Goal: Contribute content: Contribute content

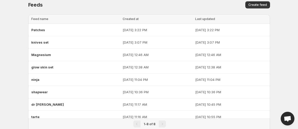
scroll to position [3, 0]
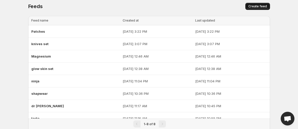
click at [260, 4] on button "Create feed" at bounding box center [257, 6] width 25 height 7
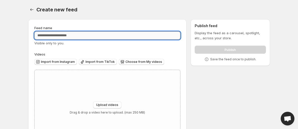
click at [164, 32] on input "Feed name" at bounding box center [107, 36] width 146 height 8
type input "********"
click at [113, 103] on button "Upload videos" at bounding box center [107, 105] width 28 height 7
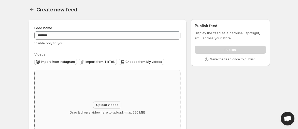
type input "**********"
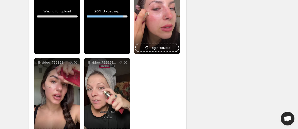
scroll to position [128, 0]
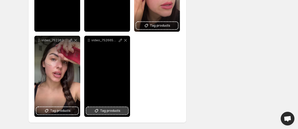
click at [107, 113] on span "Tag products" at bounding box center [110, 111] width 20 height 5
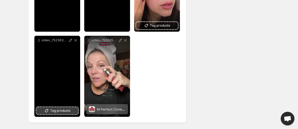
click at [61, 113] on span "Tag products" at bounding box center [60, 111] width 20 height 5
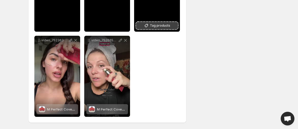
click at [146, 24] on icon at bounding box center [146, 25] width 5 height 5
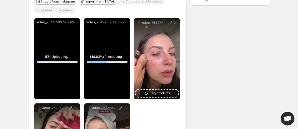
scroll to position [60, 0]
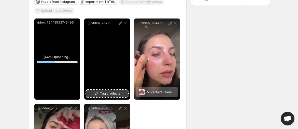
click at [112, 90] on button "Tag products" at bounding box center [107, 93] width 42 height 7
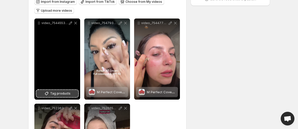
click at [56, 91] on span "Tag products" at bounding box center [60, 93] width 20 height 5
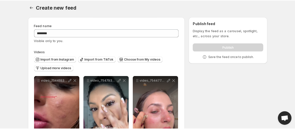
scroll to position [0, 0]
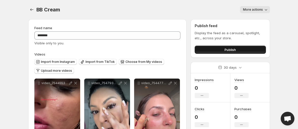
click at [218, 50] on button "Publish" at bounding box center [229, 50] width 71 height 8
